Goal: Transaction & Acquisition: Purchase product/service

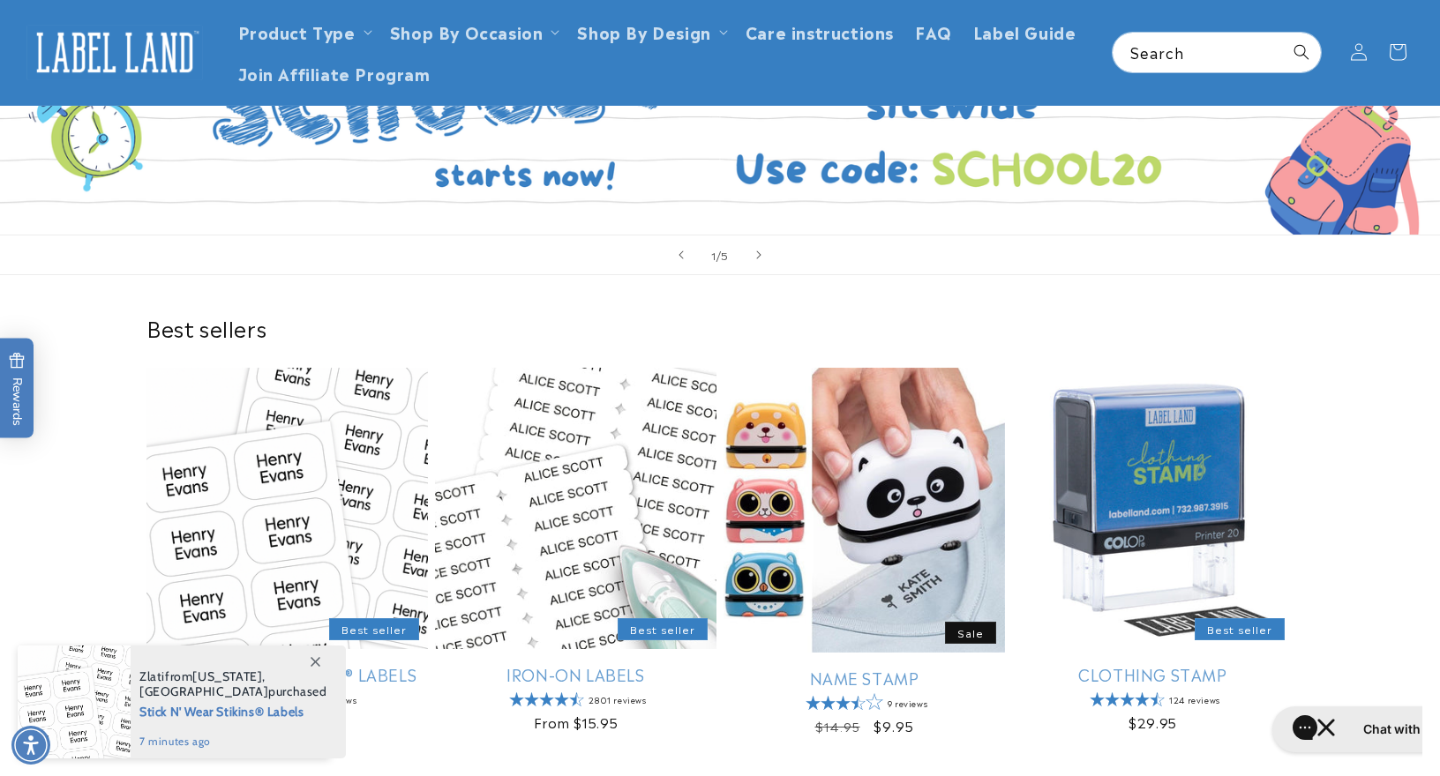
scroll to position [296, 0]
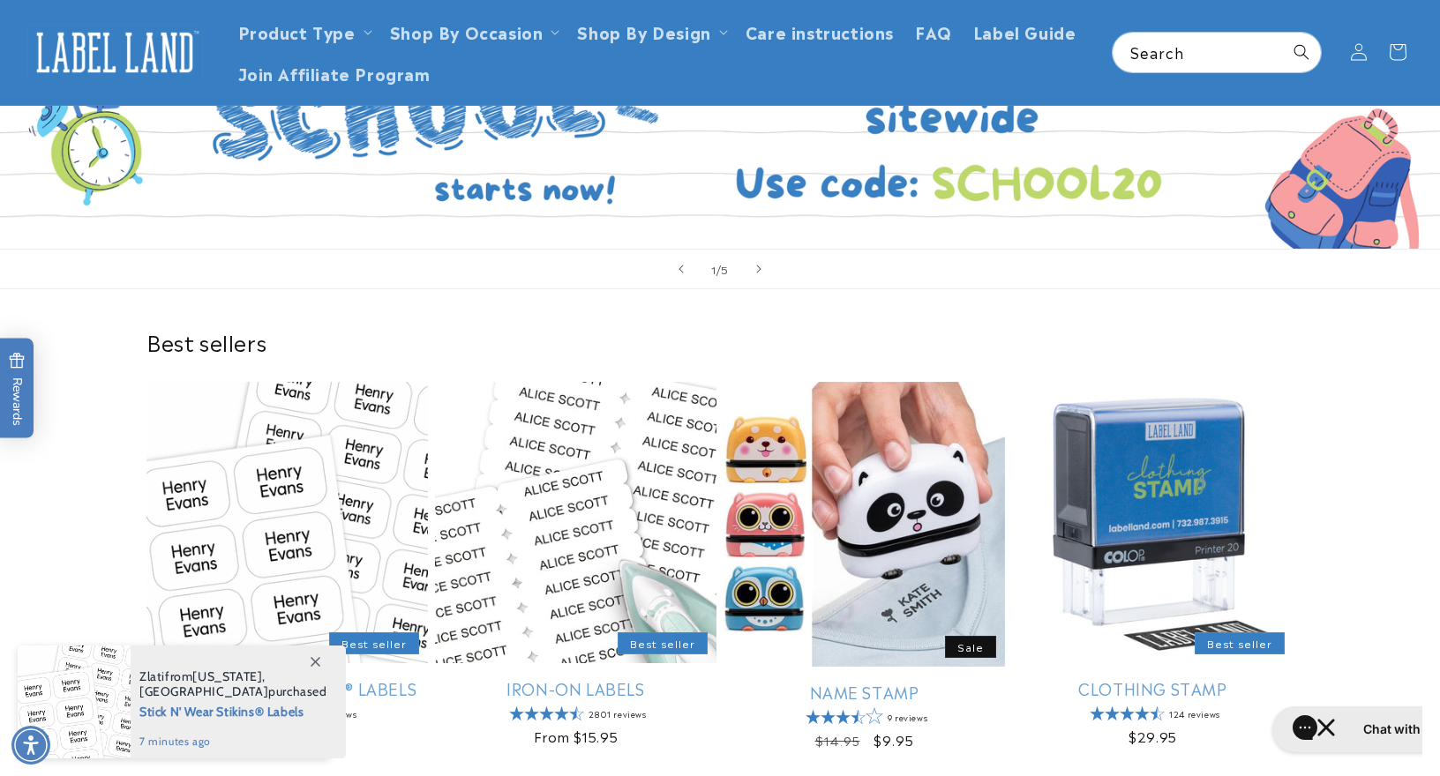
click at [972, 196] on link "Open this option" at bounding box center [720, 69] width 1440 height 360
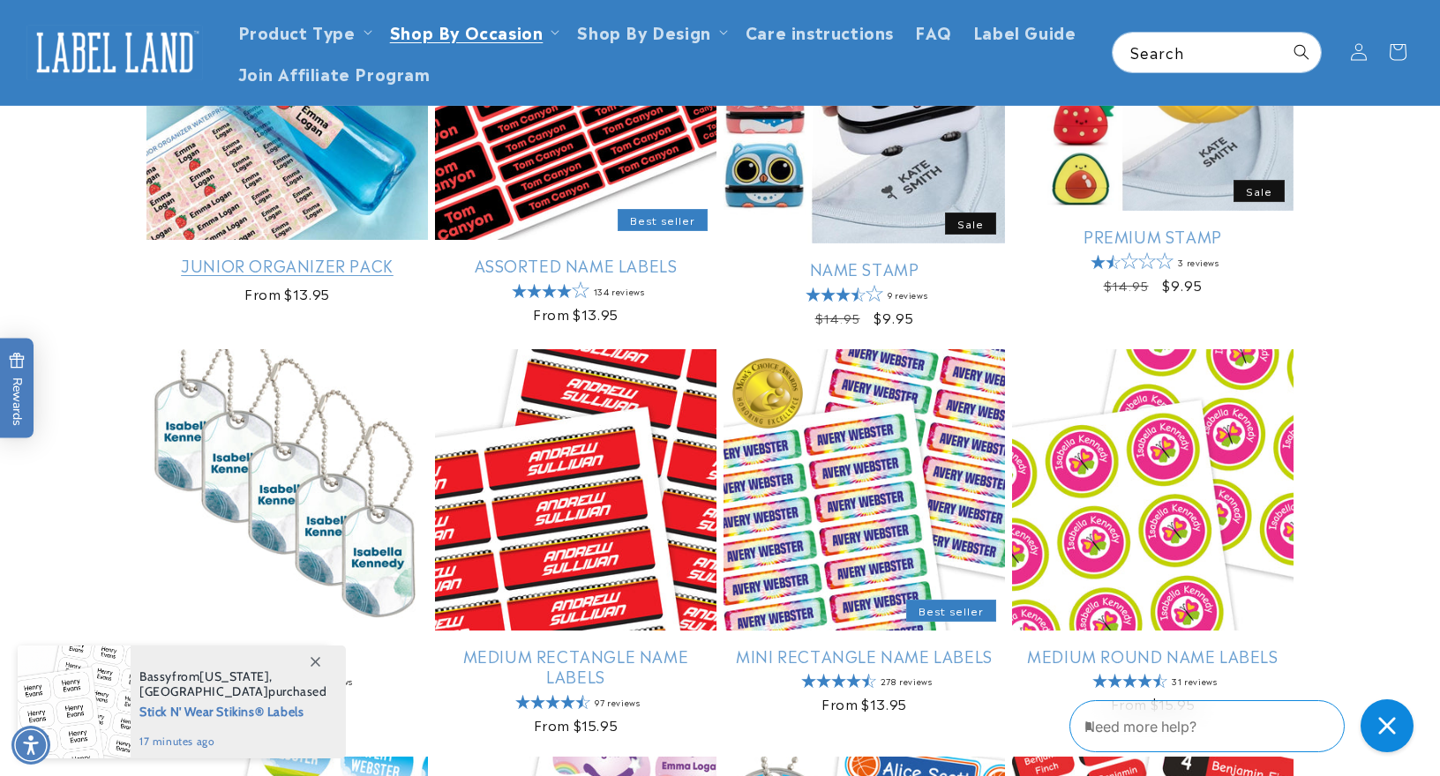
scroll to position [709, 0]
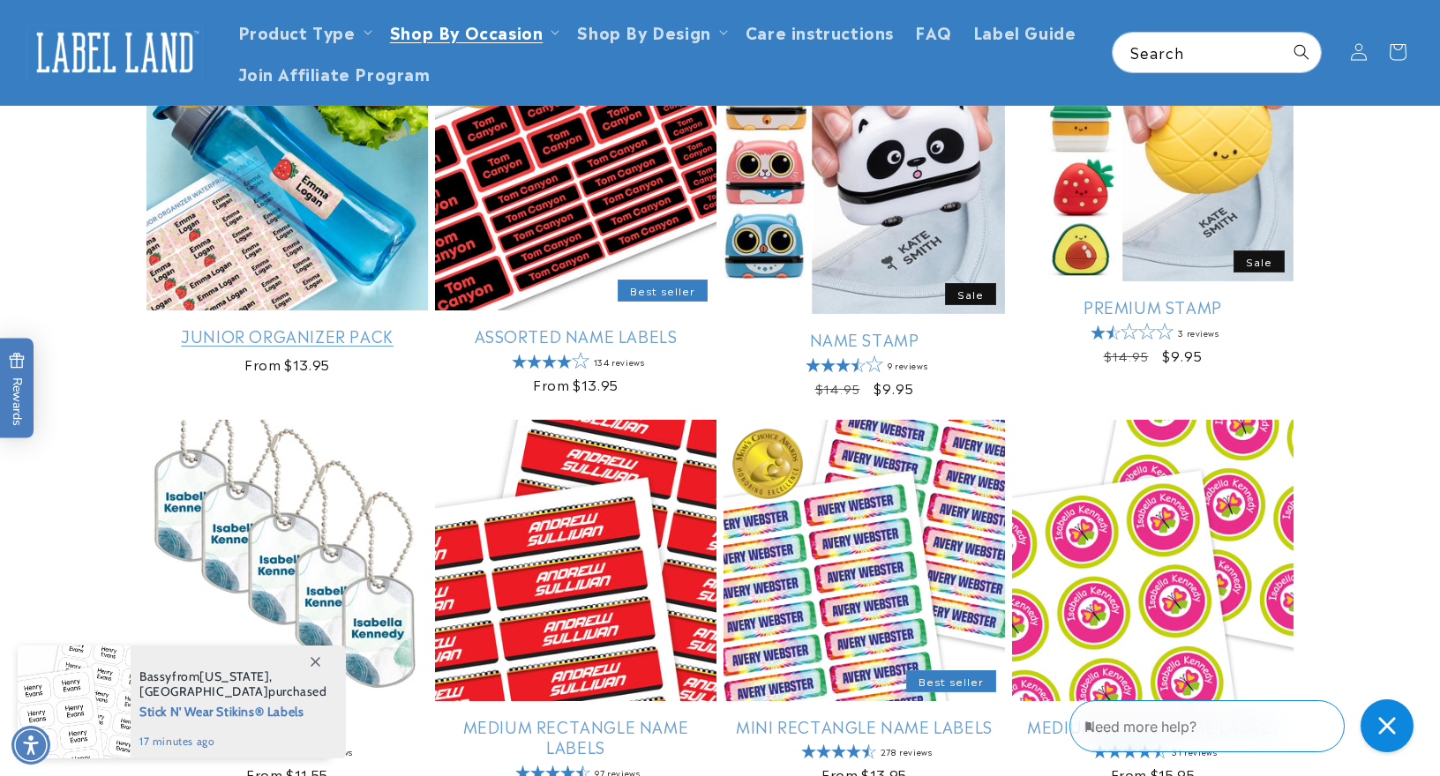
click at [326, 339] on link "Junior Organizer Pack" at bounding box center [286, 336] width 281 height 20
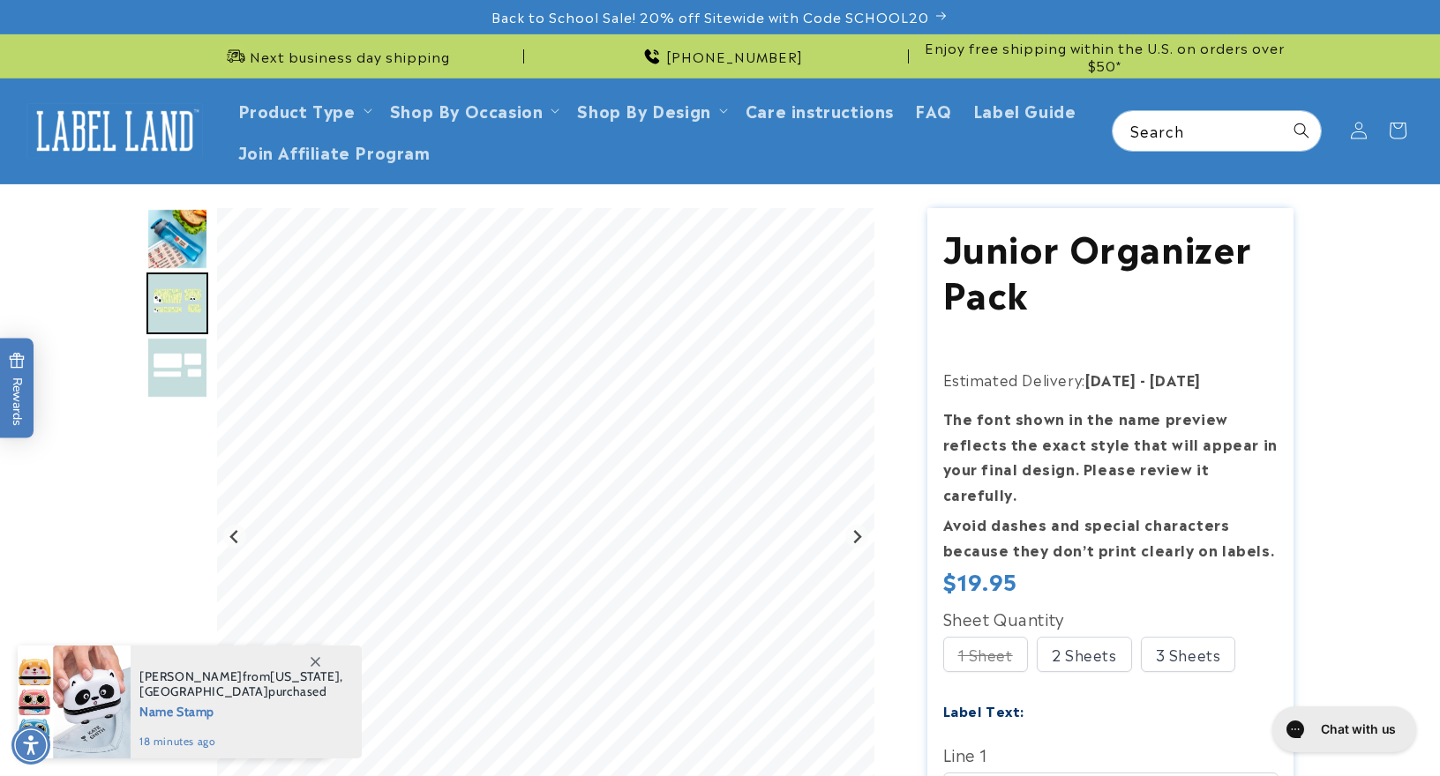
click at [965, 637] on div "1 Sheet" at bounding box center [985, 654] width 85 height 35
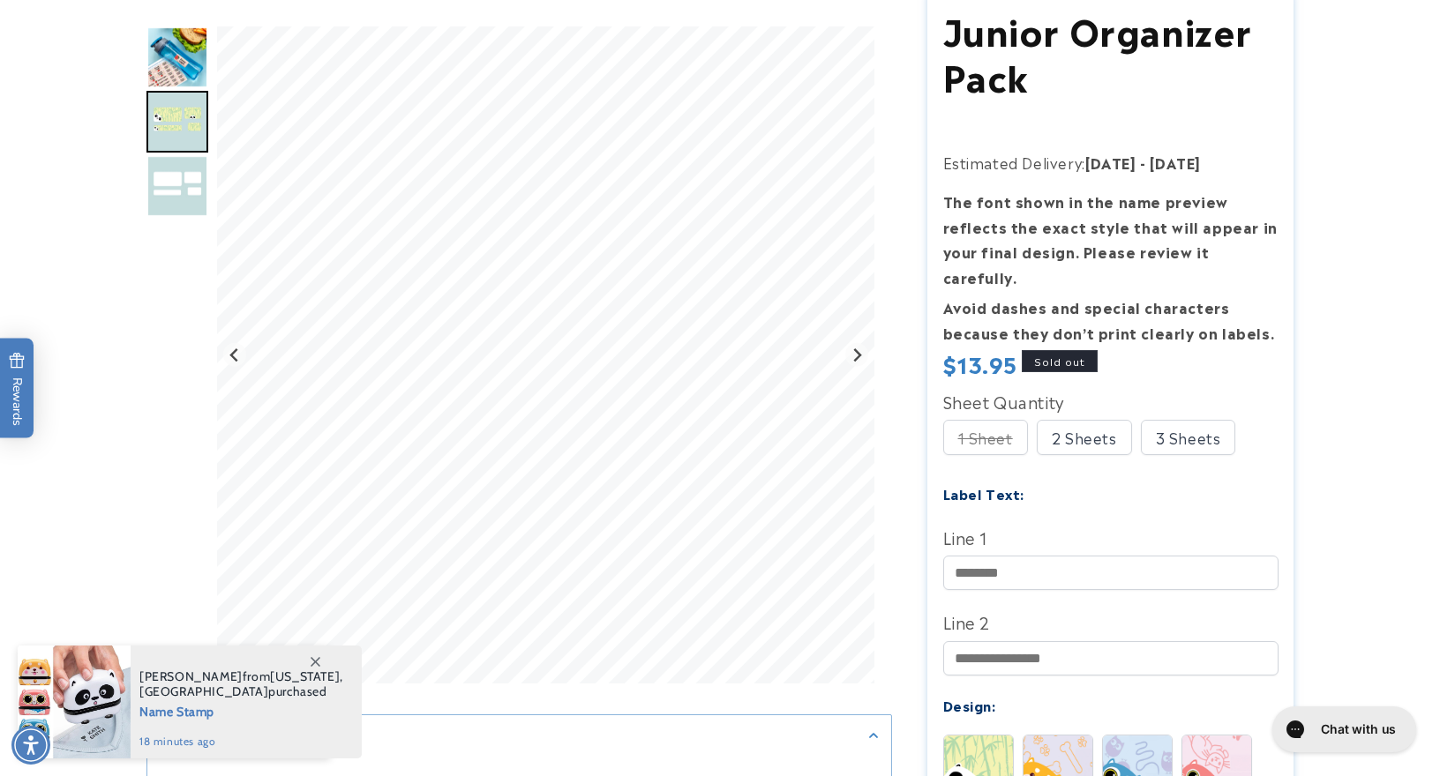
scroll to position [229, 0]
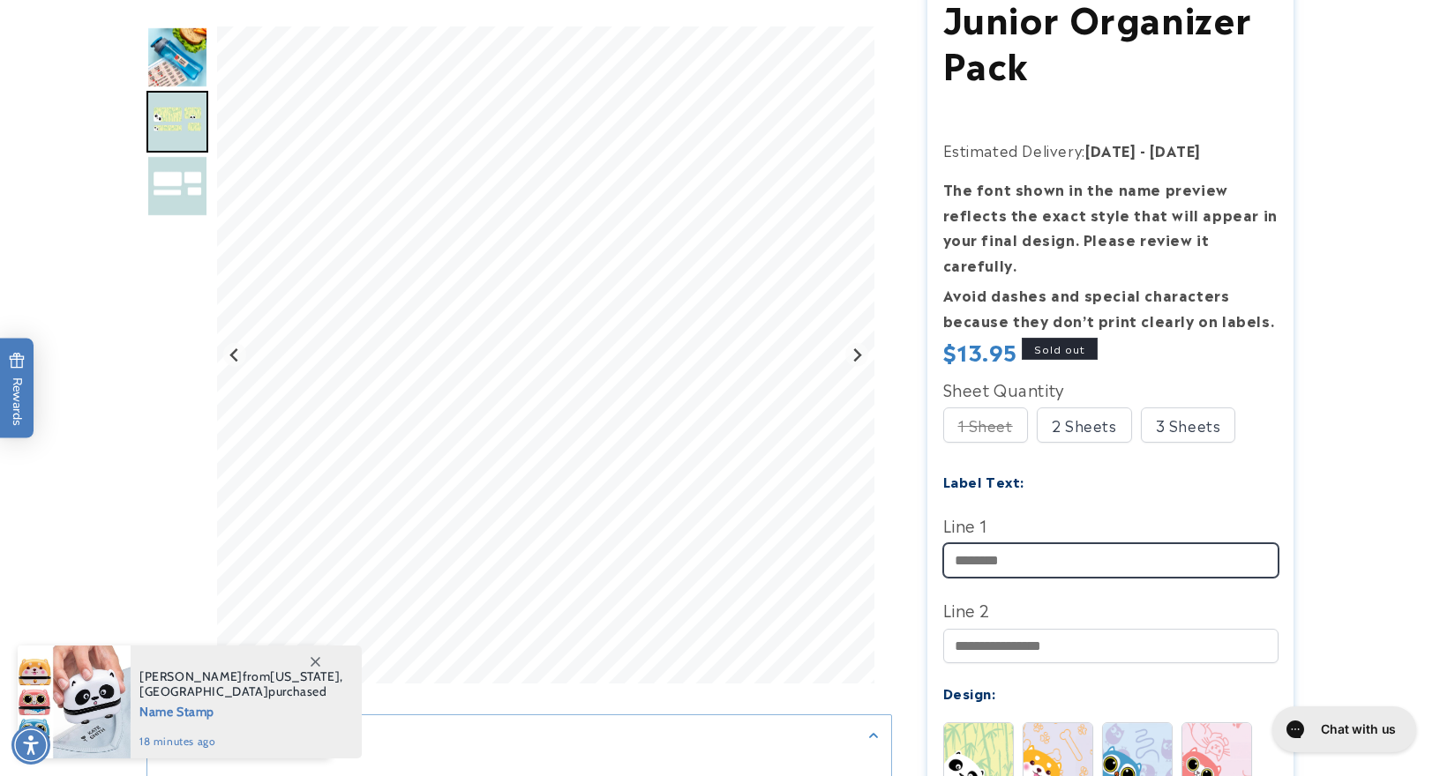
click at [1036, 544] on input "Line 1" at bounding box center [1110, 561] width 335 height 34
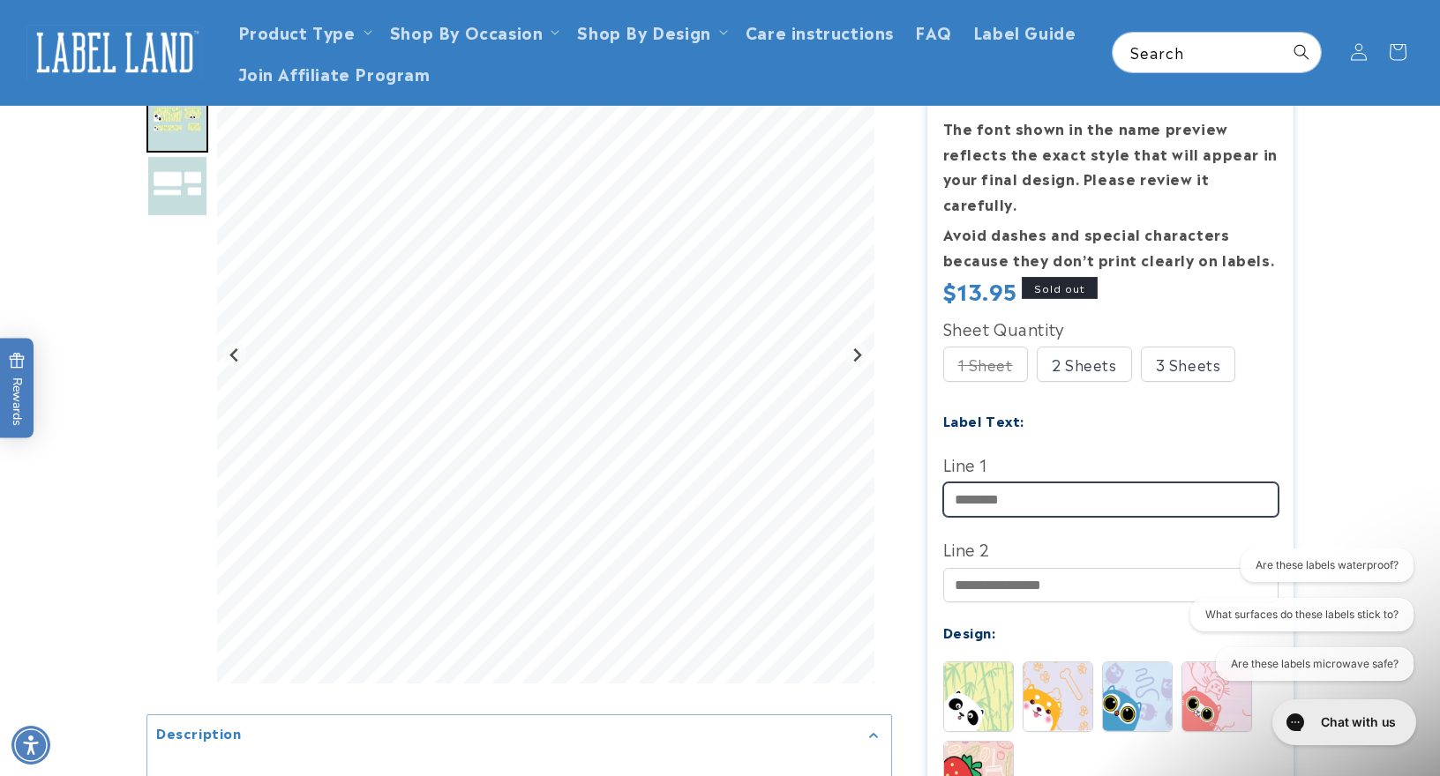
scroll to position [0, 0]
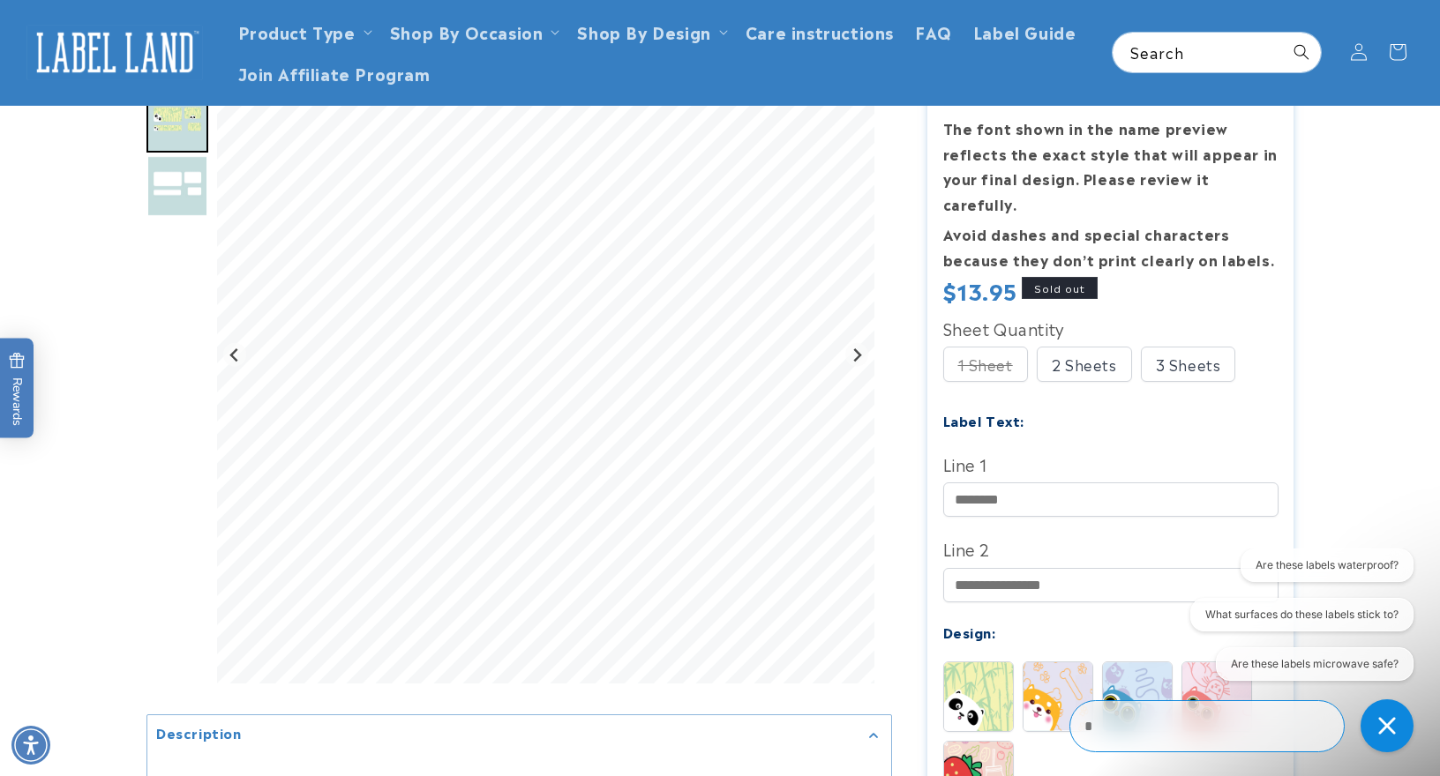
click at [1086, 347] on div "2 Sheets" at bounding box center [1084, 364] width 95 height 35
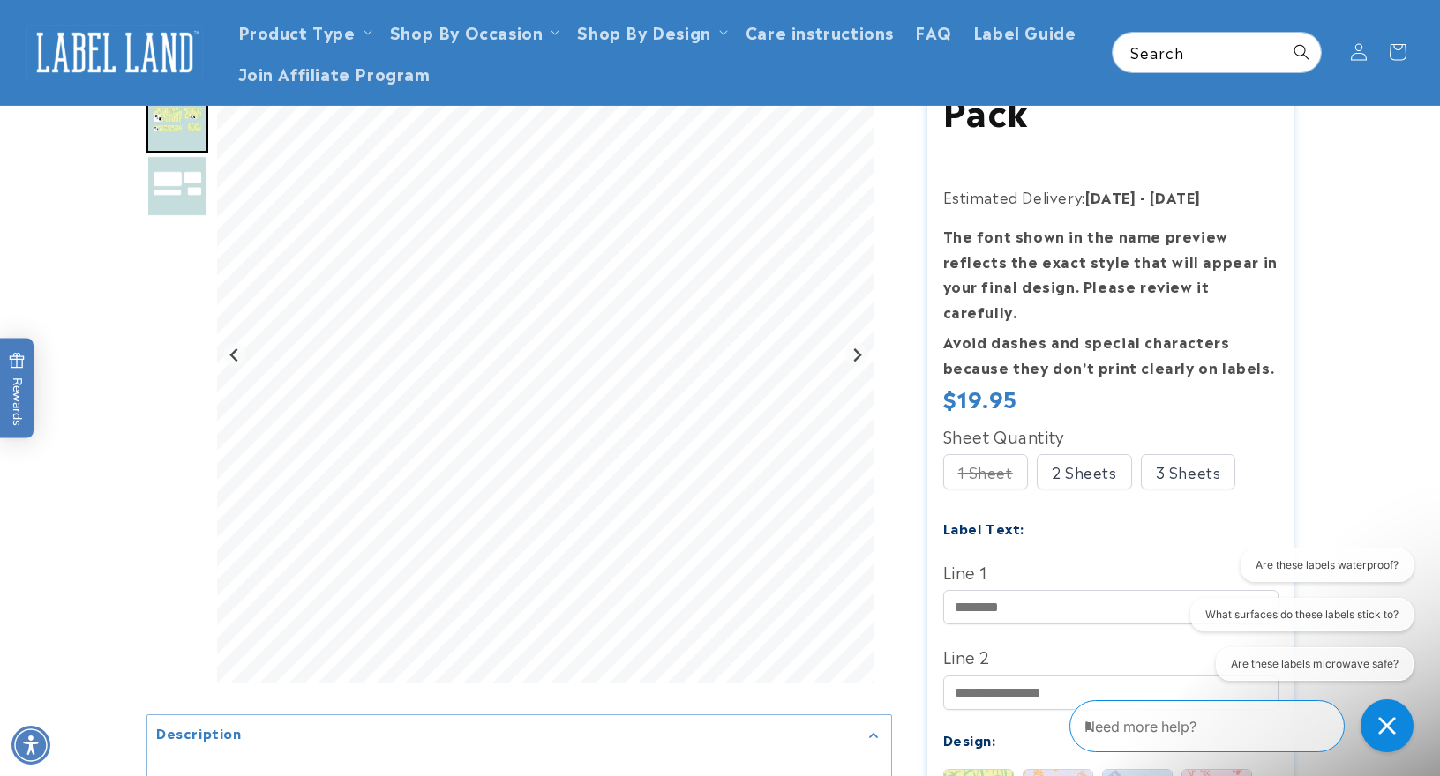
scroll to position [96, 0]
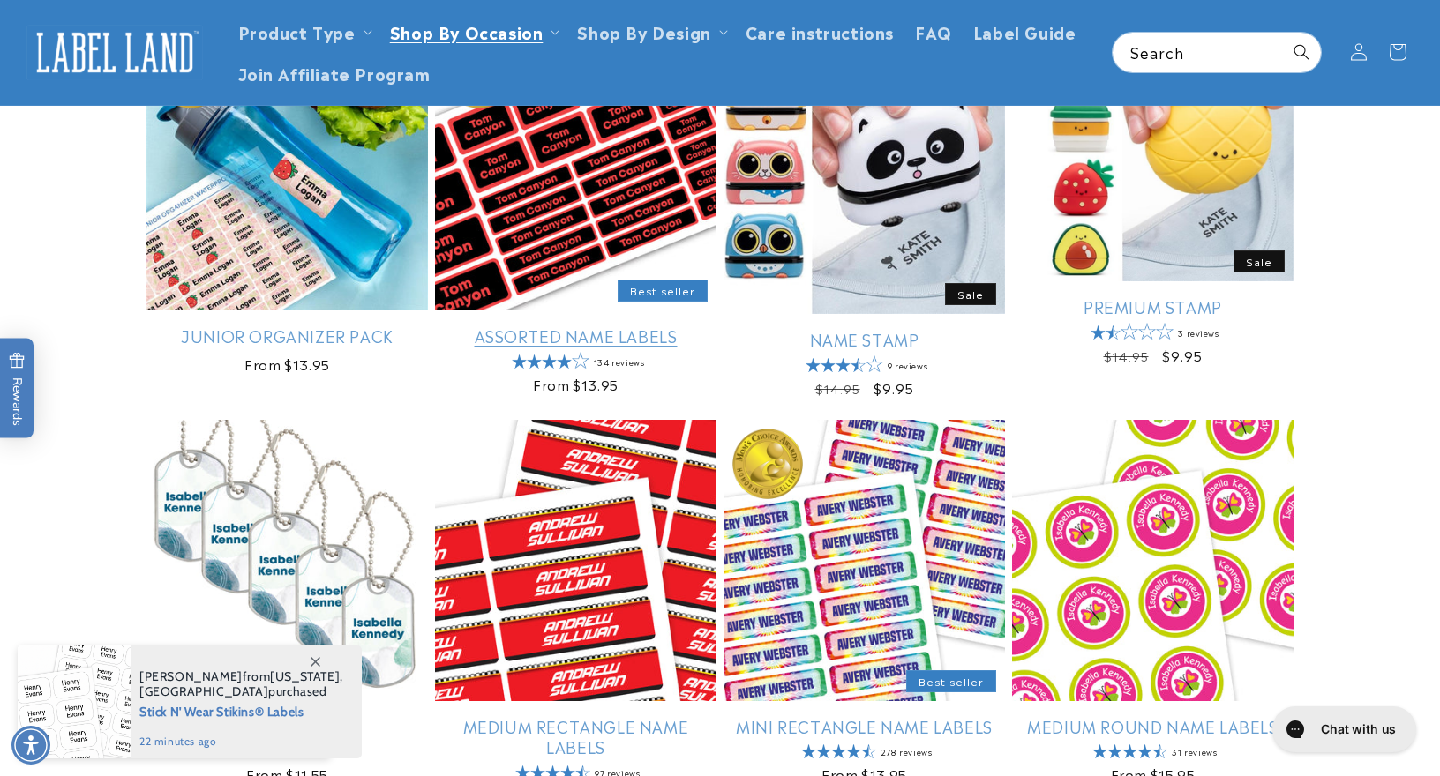
click at [554, 326] on link "Assorted Name Labels" at bounding box center [575, 336] width 281 height 20
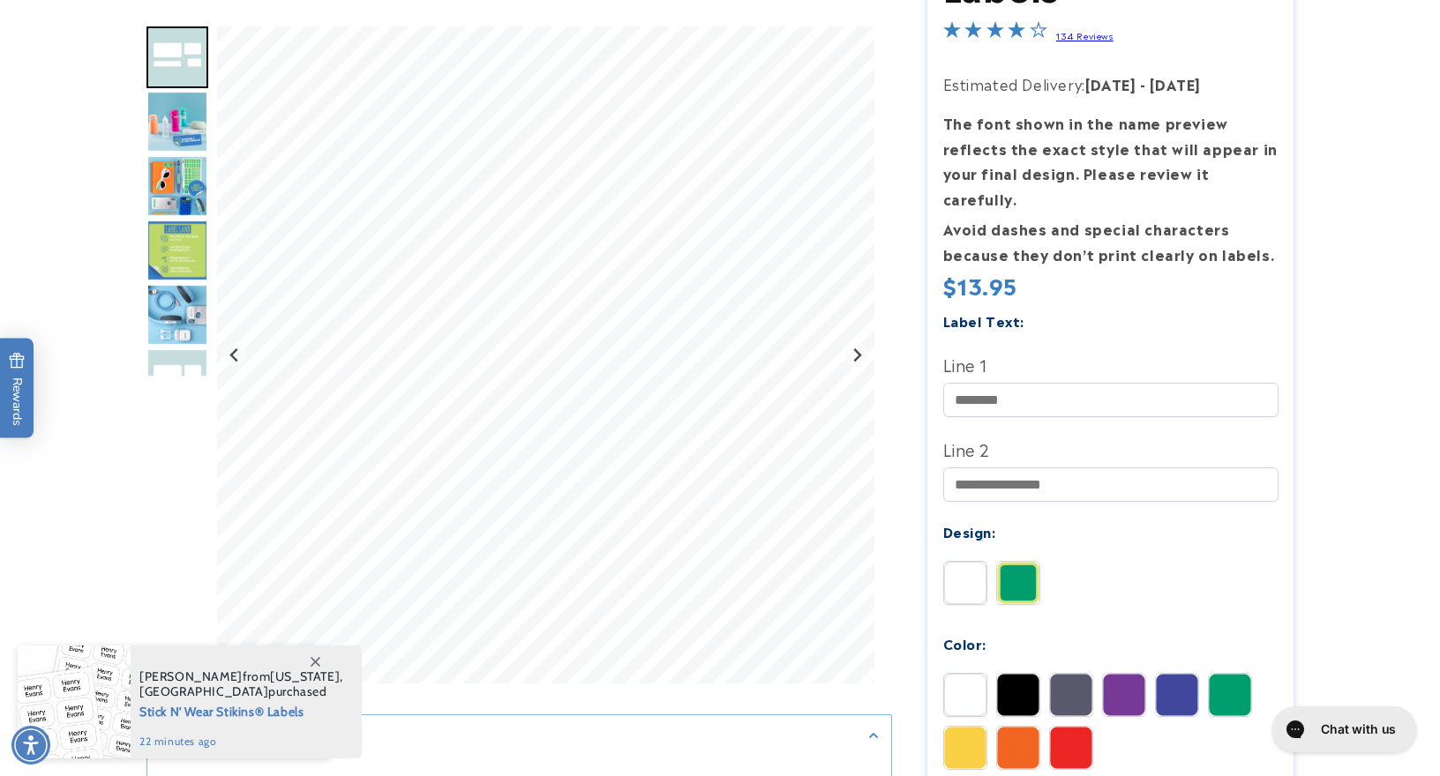
scroll to position [318, 0]
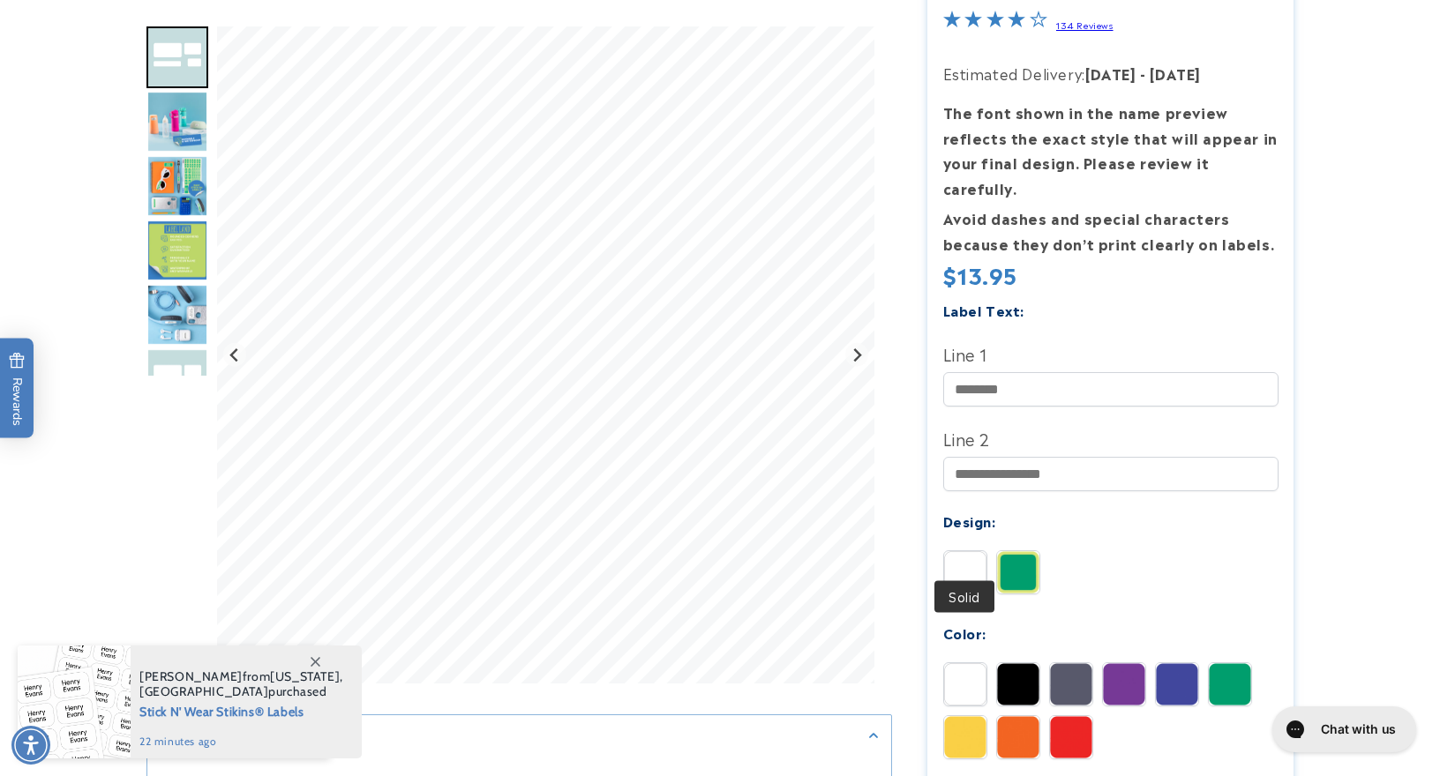
click at [954, 554] on img at bounding box center [965, 572] width 42 height 42
click at [1019, 664] on img at bounding box center [1018, 685] width 42 height 42
click at [1069, 666] on img at bounding box center [1071, 685] width 42 height 42
click at [184, 184] on img "Go to slide 4" at bounding box center [177, 186] width 62 height 62
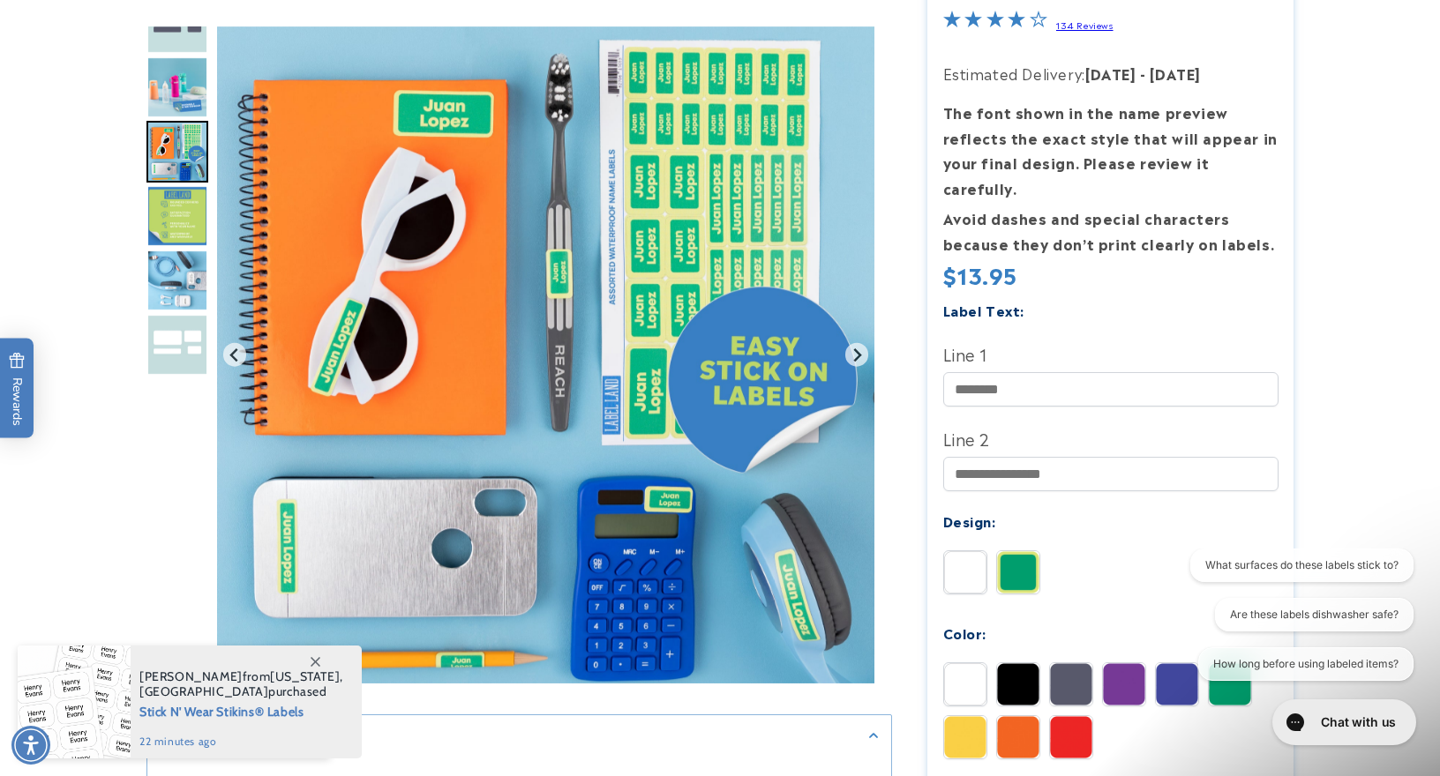
scroll to position [0, 0]
